Goal: Communication & Community: Answer question/provide support

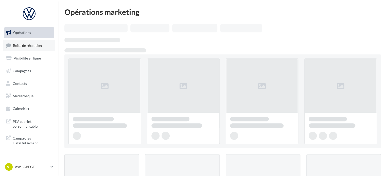
click at [14, 44] on span "Boîte de réception" at bounding box center [27, 45] width 29 height 4
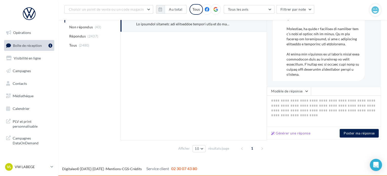
scroll to position [88, 0]
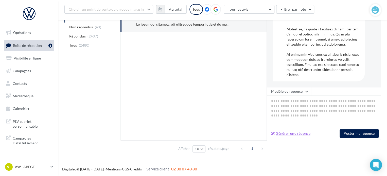
click at [292, 136] on button "Générer une réponse" at bounding box center [290, 134] width 43 height 6
type textarea "**********"
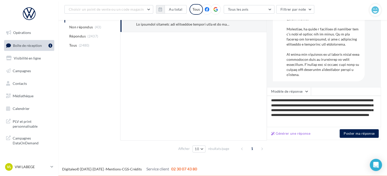
scroll to position [2, 0]
click at [347, 130] on button "Poster ma réponse" at bounding box center [359, 133] width 39 height 9
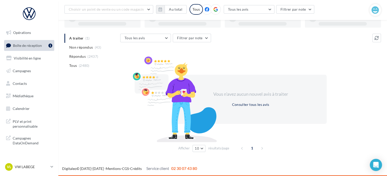
scroll to position [39, 0]
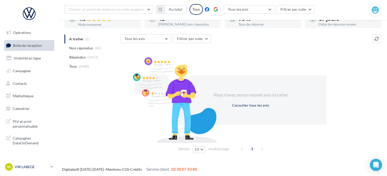
click at [33, 164] on div "VL VW LABEGE vw-lab-dup" at bounding box center [26, 167] width 43 height 8
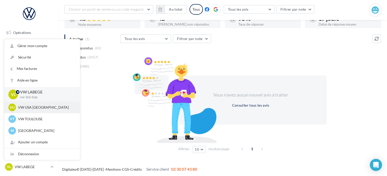
click at [58, 113] on div "VU VW USA TOULOUSE vw-tou-dup" at bounding box center [42, 108] width 76 height 12
click at [43, 109] on p "VW USA [GEOGRAPHIC_DATA]" at bounding box center [46, 107] width 56 height 5
